Goal: Information Seeking & Learning: Learn about a topic

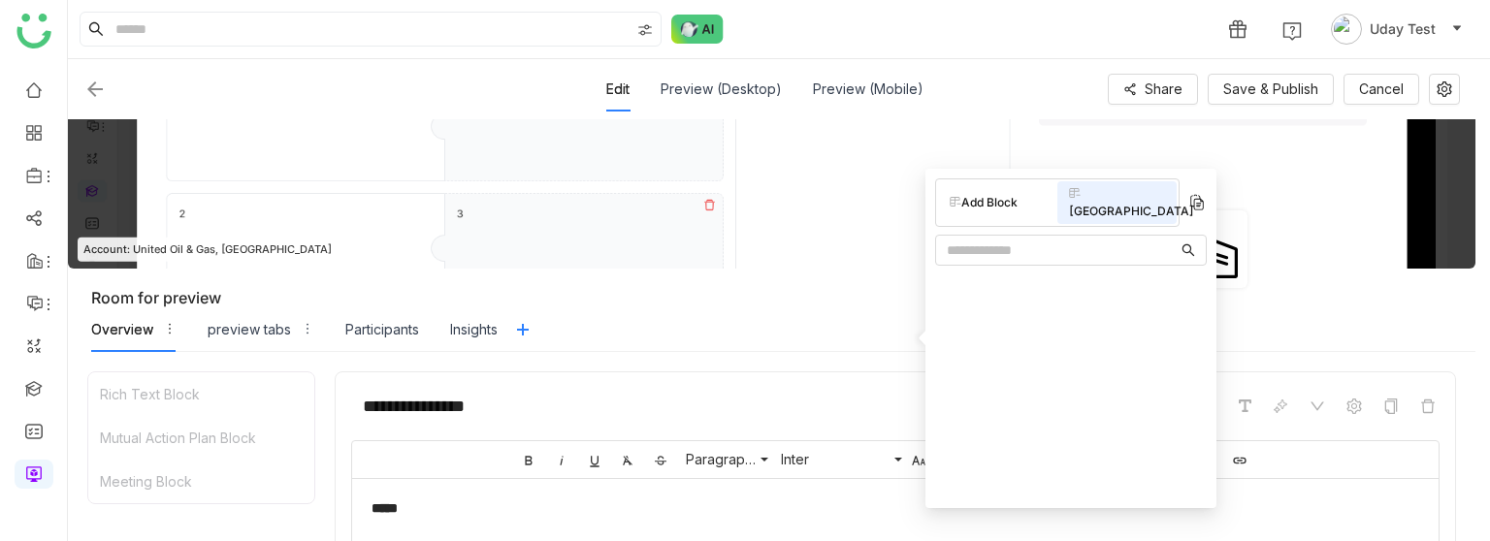
scroll to position [303, 0]
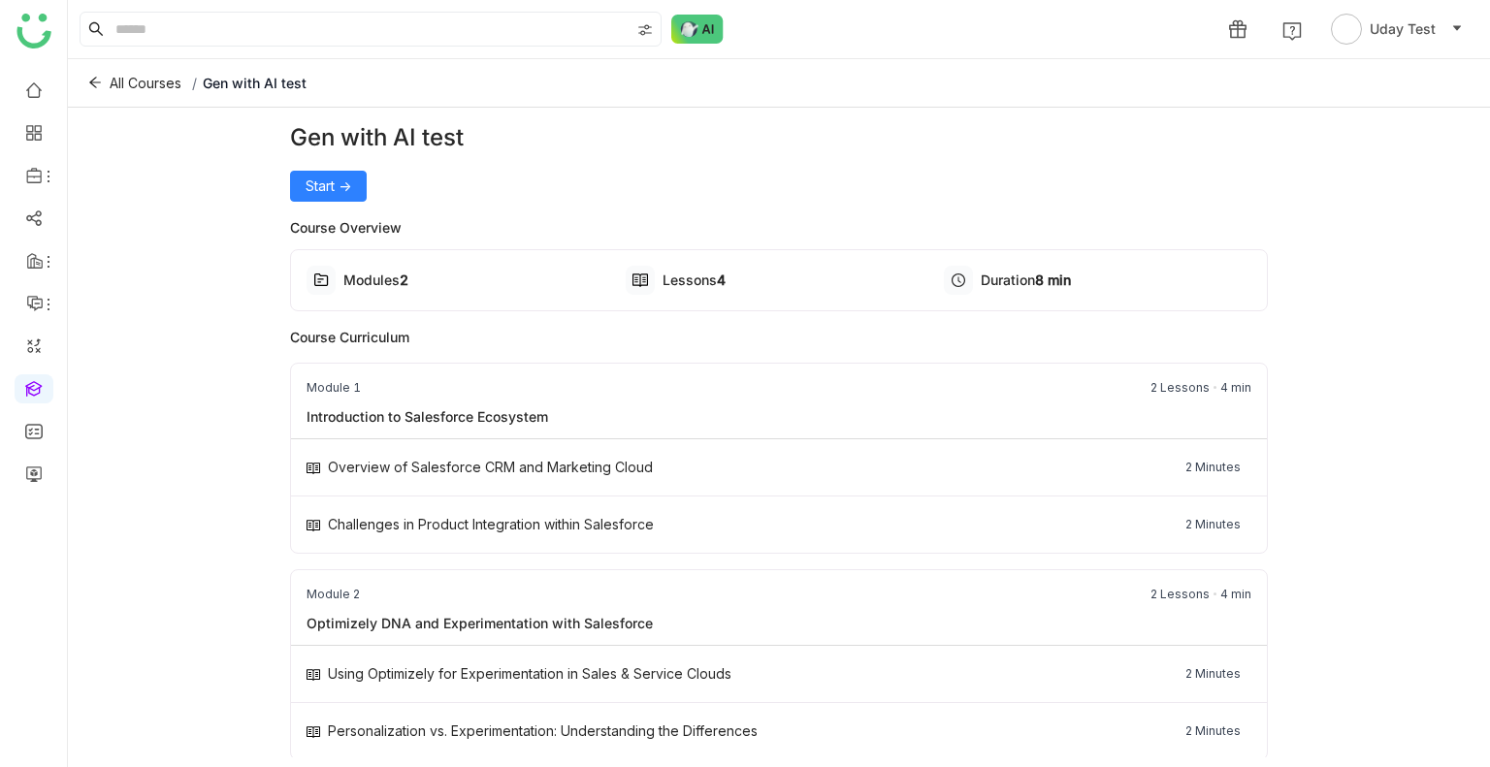
scroll to position [12, 0]
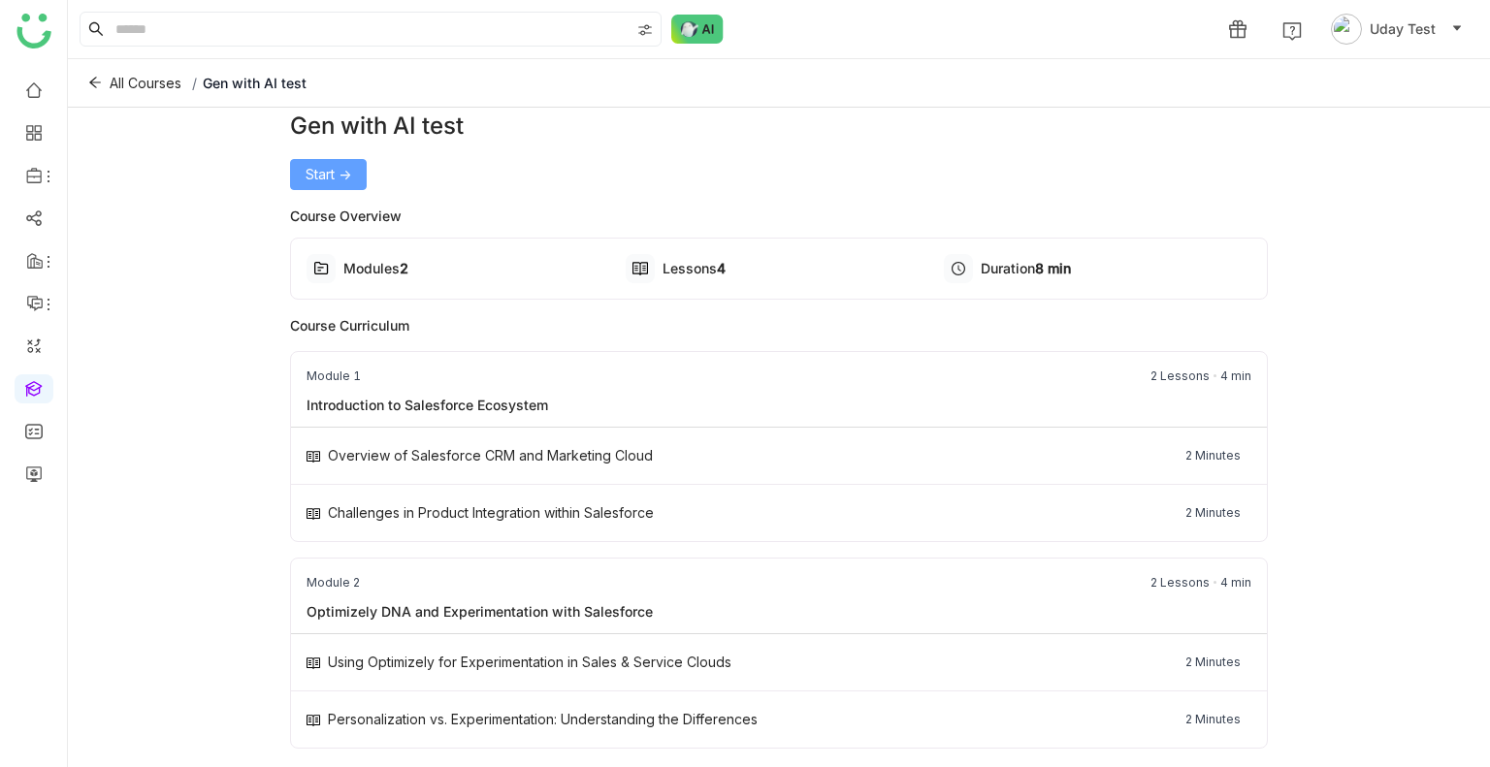
click at [329, 172] on span "Start ->" at bounding box center [329, 174] width 46 height 21
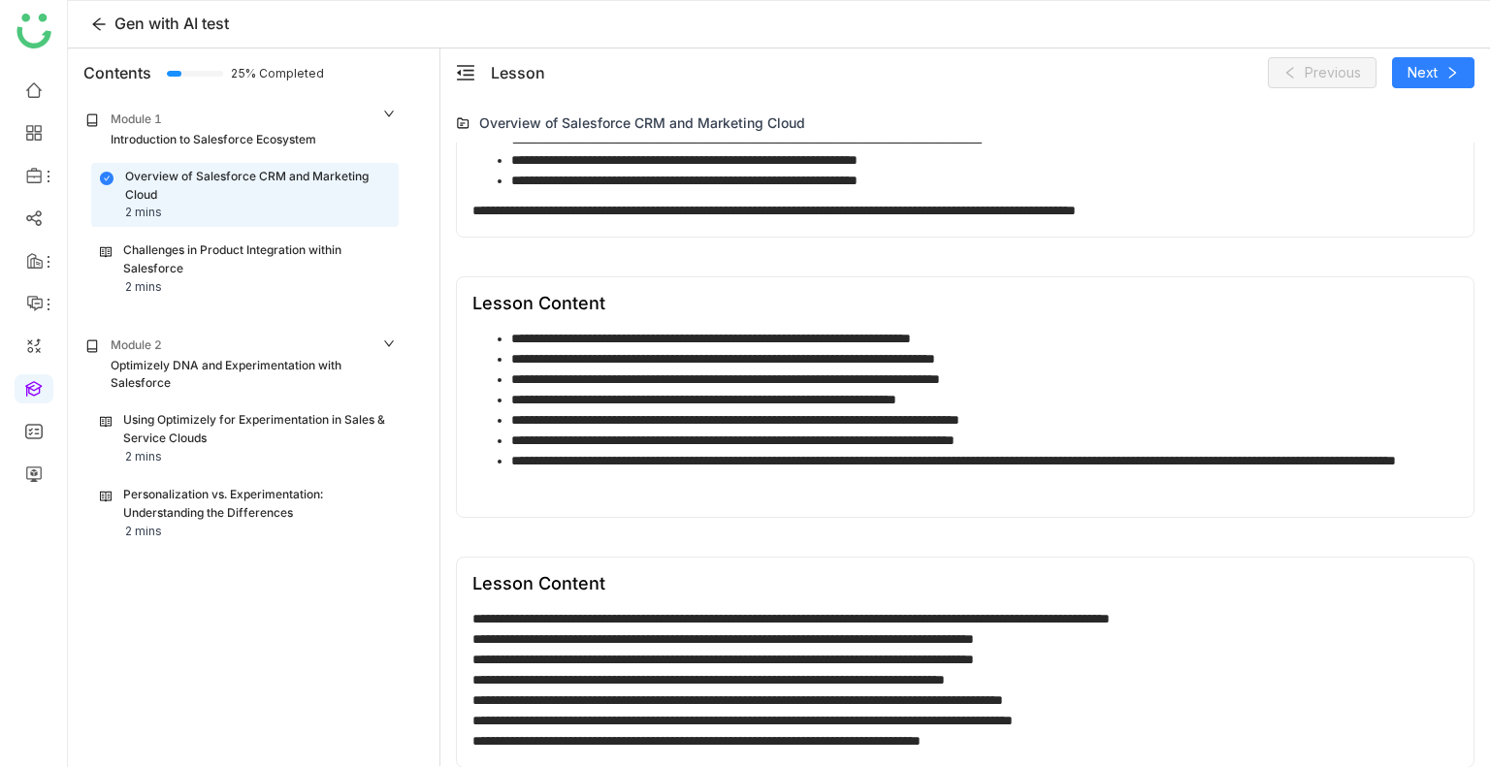
scroll to position [585, 0]
click at [191, 370] on div "Optimizely DNA and Experimentation with Salesforce" at bounding box center [254, 375] width 286 height 37
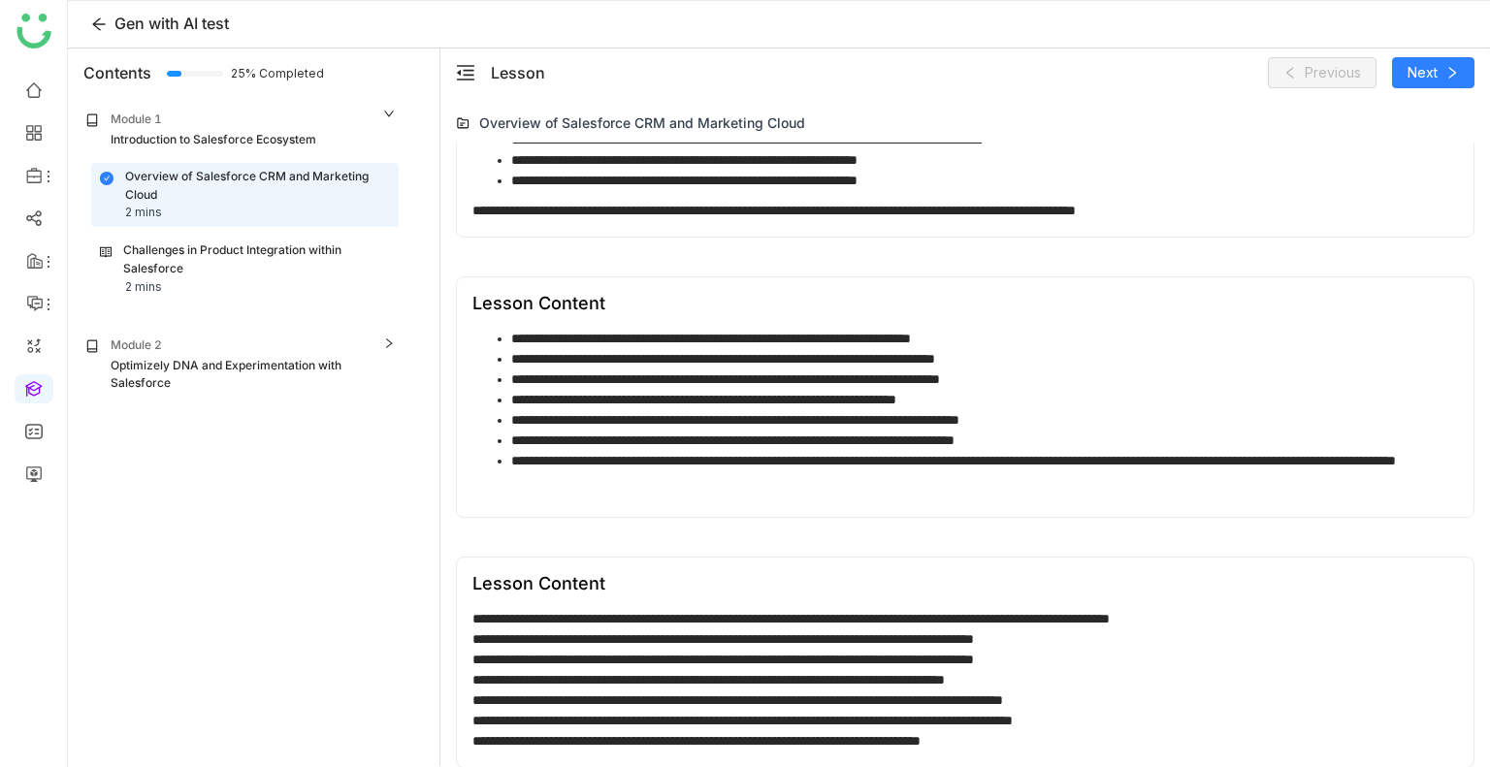
click at [191, 370] on div "Optimizely DNA and Experimentation with Salesforce" at bounding box center [254, 375] width 286 height 37
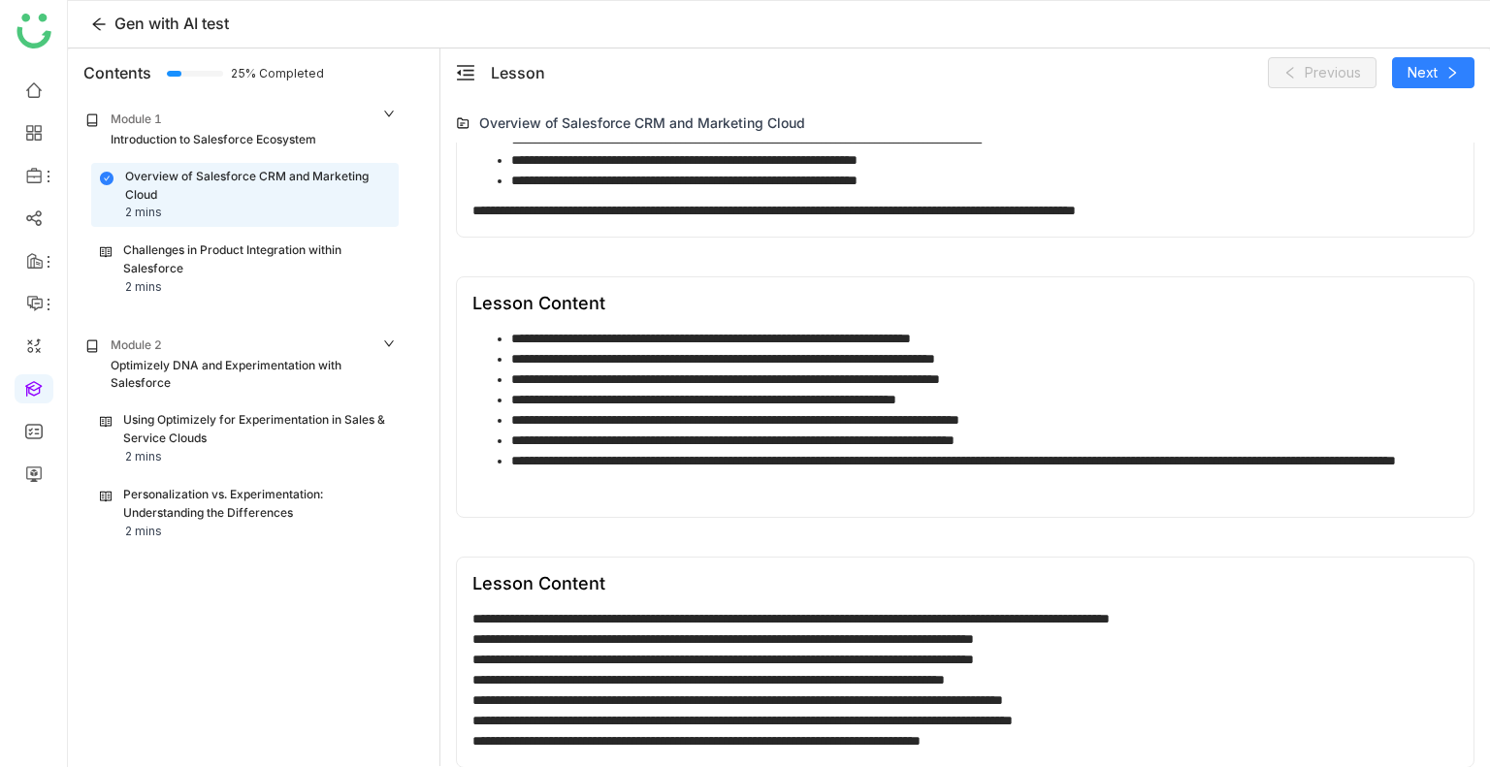
click at [191, 370] on div "Optimizely DNA and Experimentation with Salesforce" at bounding box center [254, 375] width 286 height 37
click at [195, 277] on div "Challenges in Product Integration within Salesforce" at bounding box center [256, 260] width 267 height 37
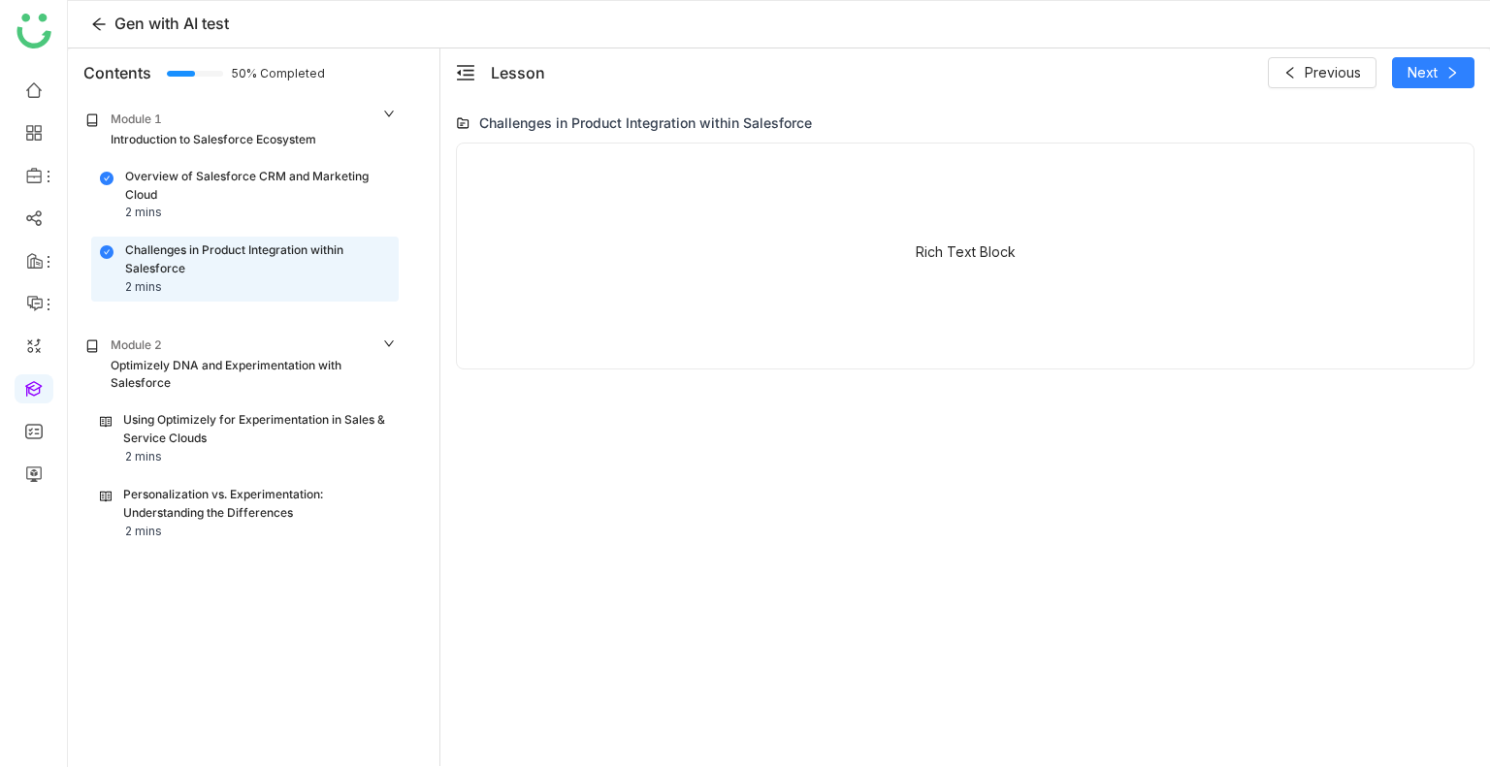
click at [194, 372] on div "Optimizely DNA and Experimentation with Salesforce" at bounding box center [254, 375] width 286 height 37
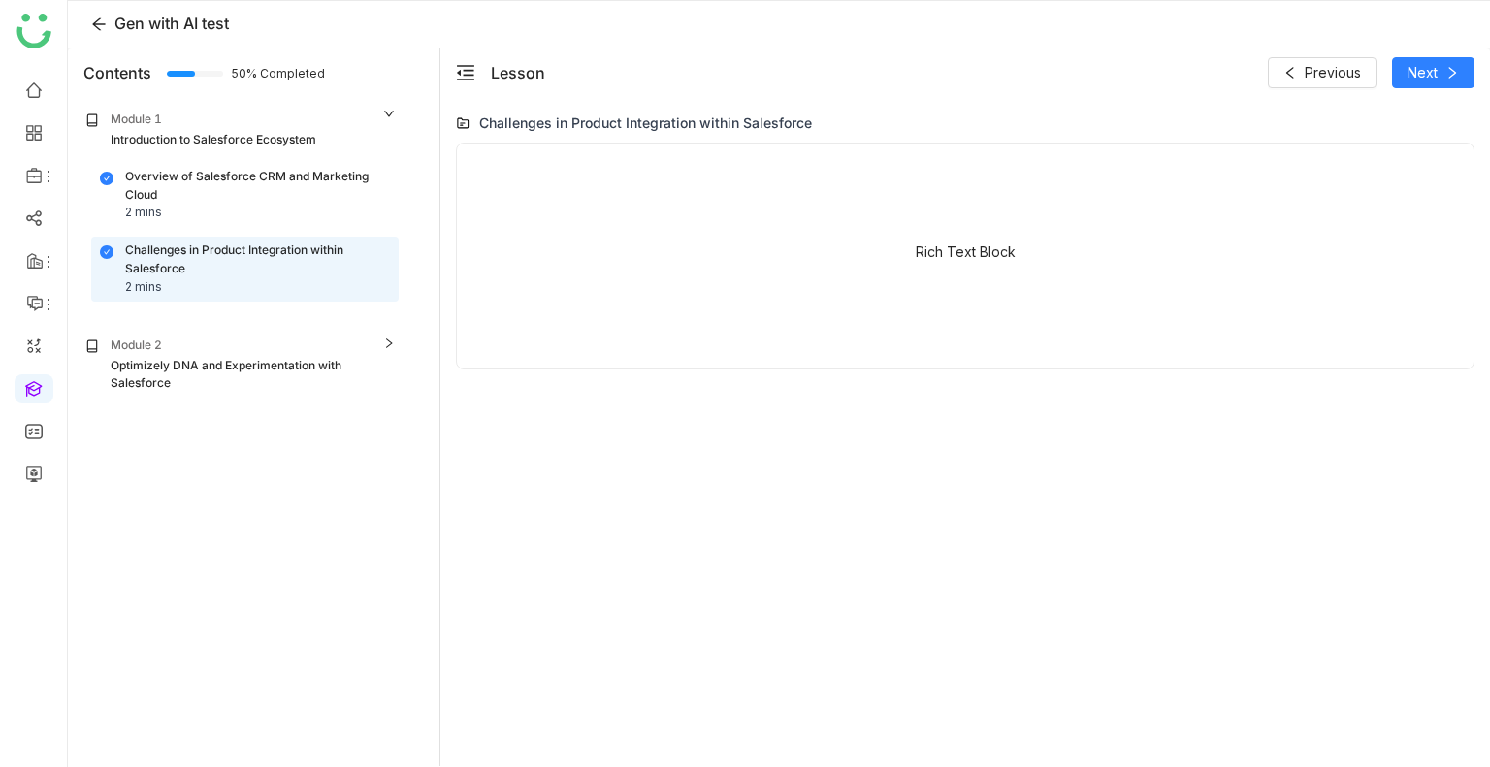
click at [194, 372] on div "Optimizely DNA and Experimentation with Salesforce" at bounding box center [254, 375] width 286 height 37
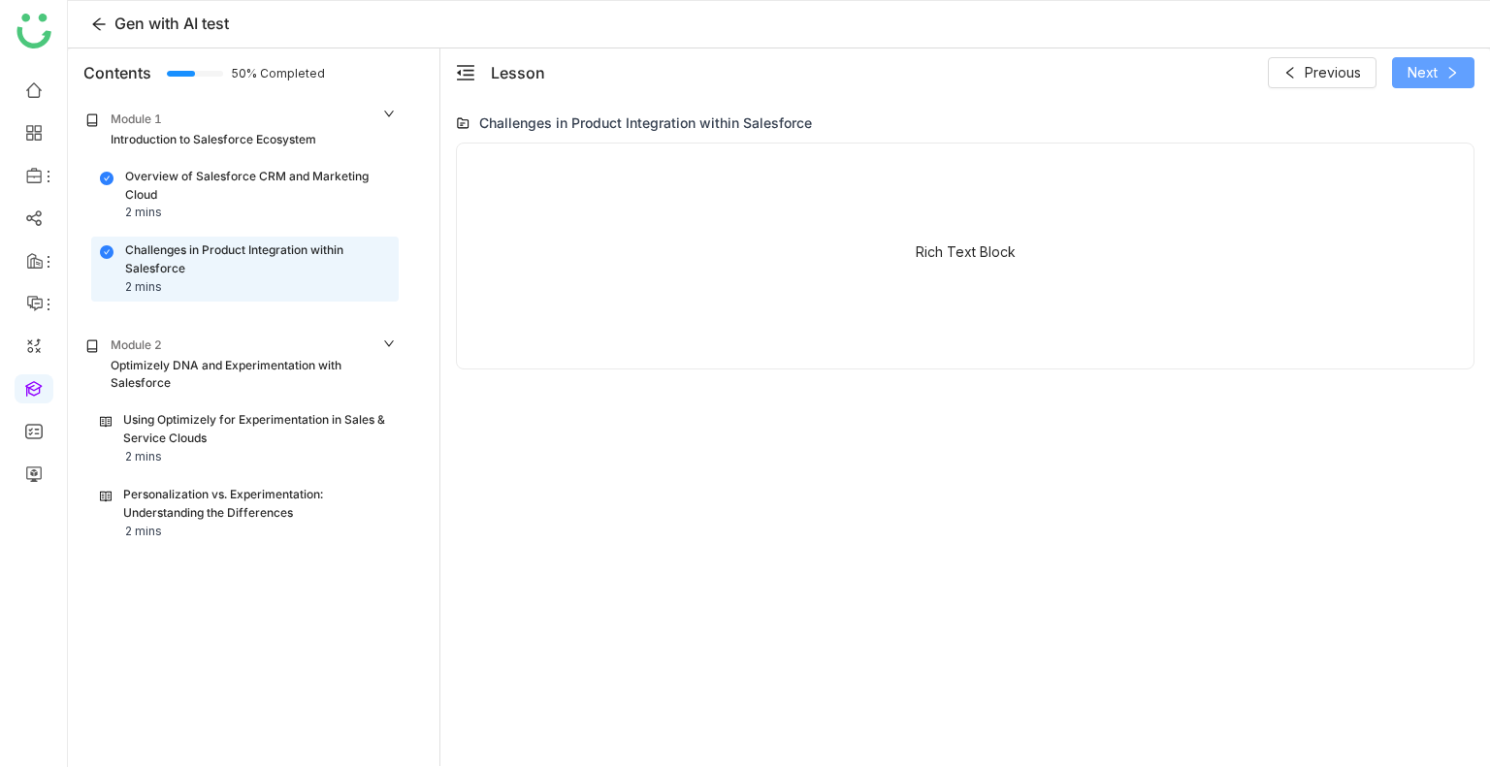
click at [1413, 70] on span "Next" at bounding box center [1423, 72] width 30 height 21
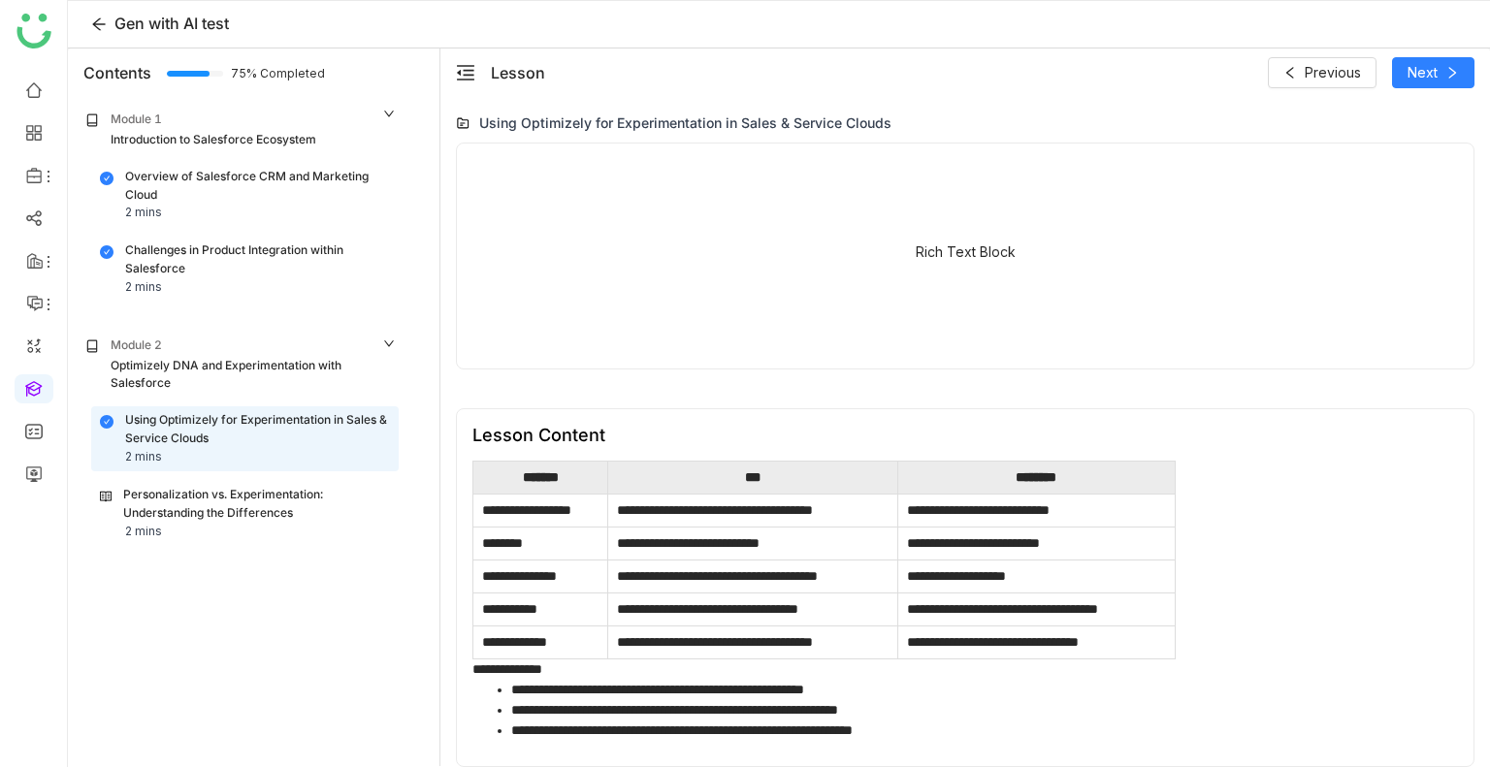
click at [140, 181] on div "Overview of Salesforce CRM and Marketing Cloud" at bounding box center [257, 186] width 265 height 37
